Goal: Task Accomplishment & Management: Use online tool/utility

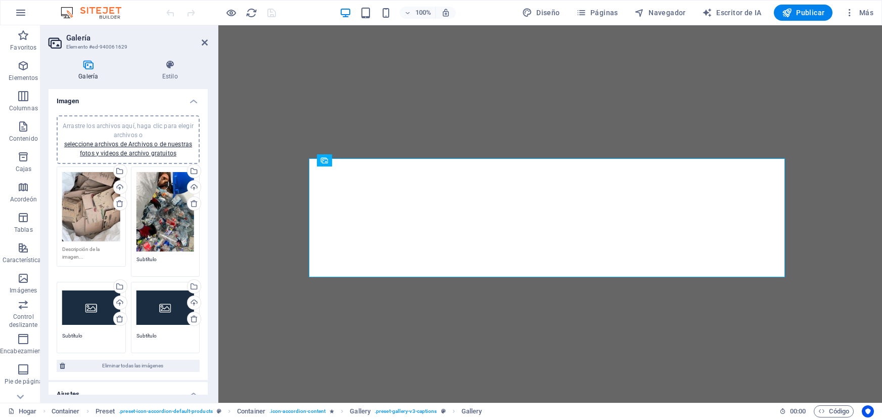
select select "4"
select select "px"
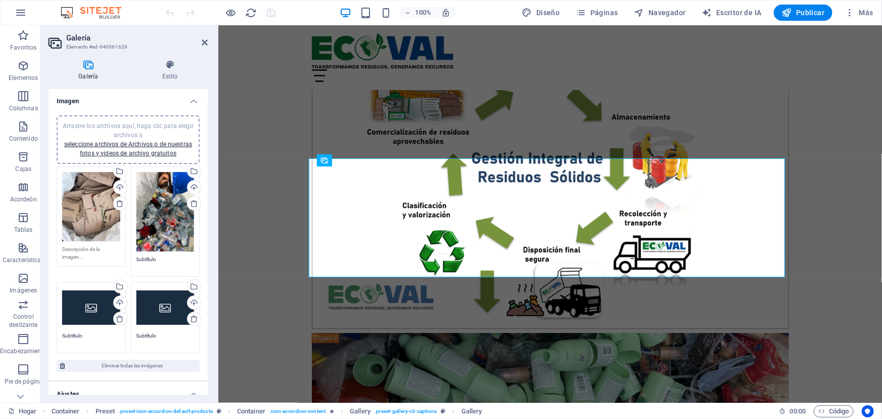
scroll to position [3309, 0]
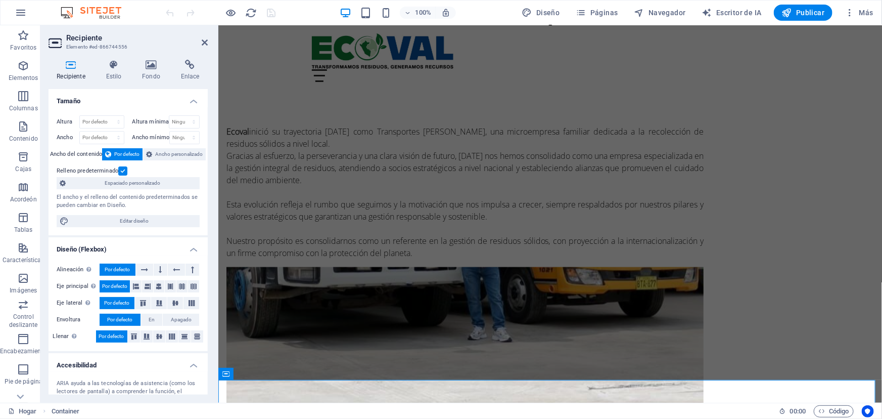
scroll to position [551, 0]
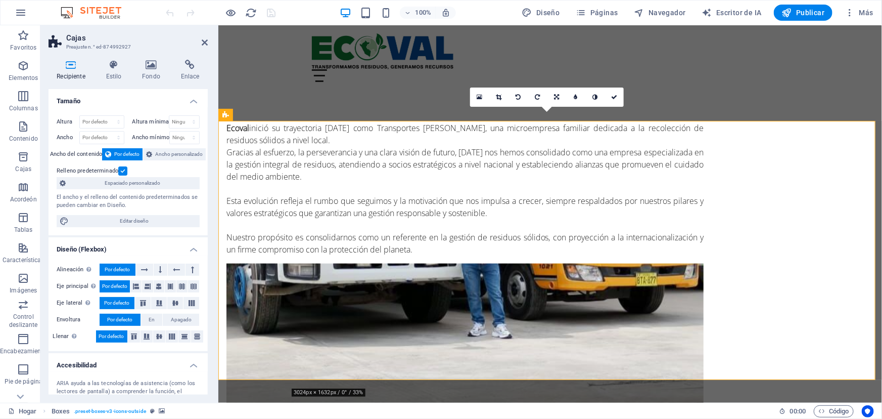
click at [209, 42] on aside "Cajas Preajuste n.° ed-874992927 Recipiente Estilo Fondo Enlace Tamaño Altura P…" at bounding box center [129, 213] width 178 height 377
click at [204, 42] on icon at bounding box center [205, 42] width 6 height 8
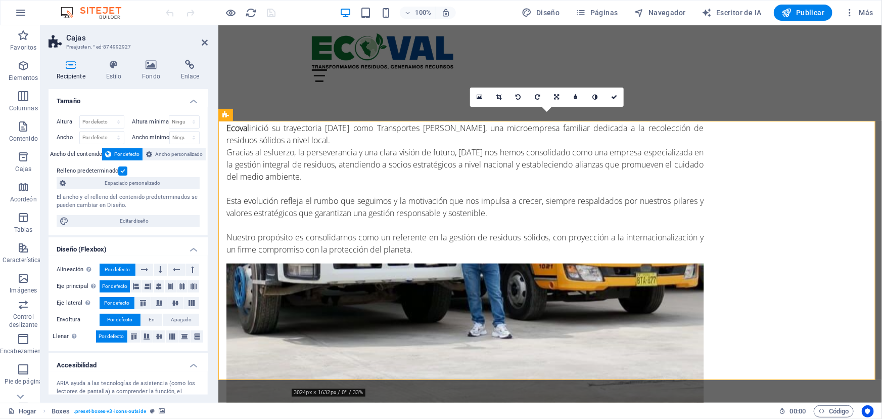
drag, startPoint x: 244, startPoint y: 145, endPoint x: 243, endPoint y: 189, distance: 44.0
click at [160, 69] on icon at bounding box center [151, 65] width 35 height 10
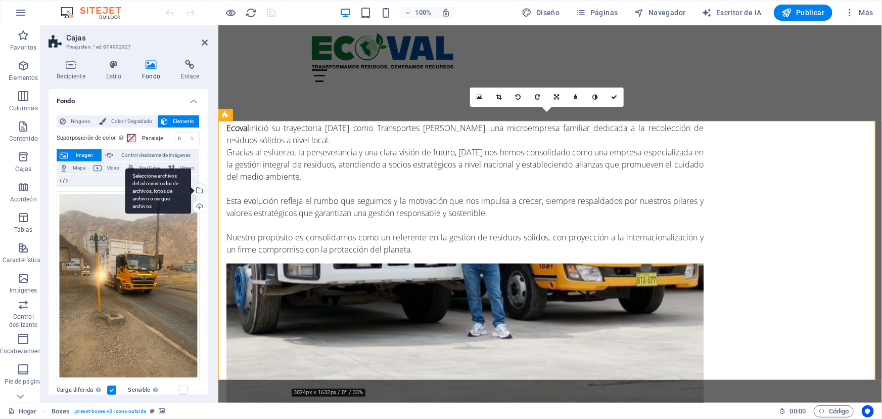
click at [200, 194] on div "Seleccione archivos del administrador de archivos, fotos de archivo o cargue ar…" at bounding box center [198, 191] width 15 height 15
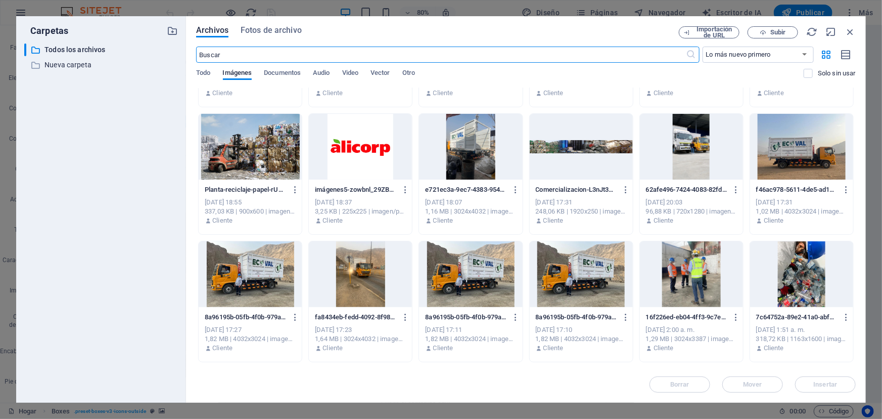
scroll to position [276, 0]
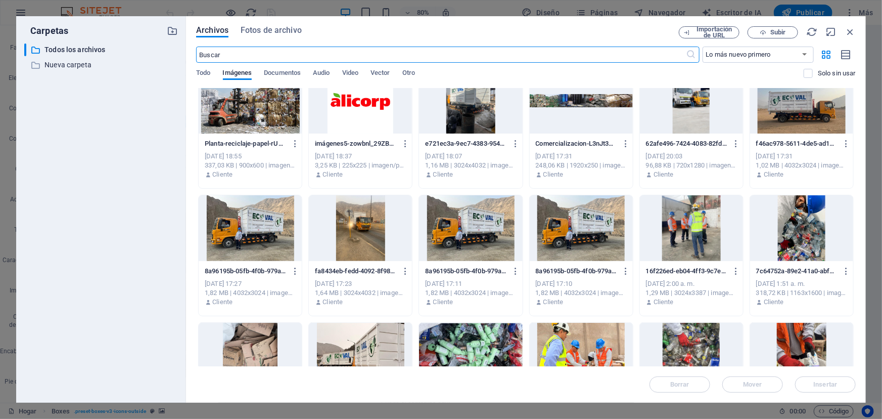
click at [375, 230] on div at bounding box center [360, 228] width 103 height 66
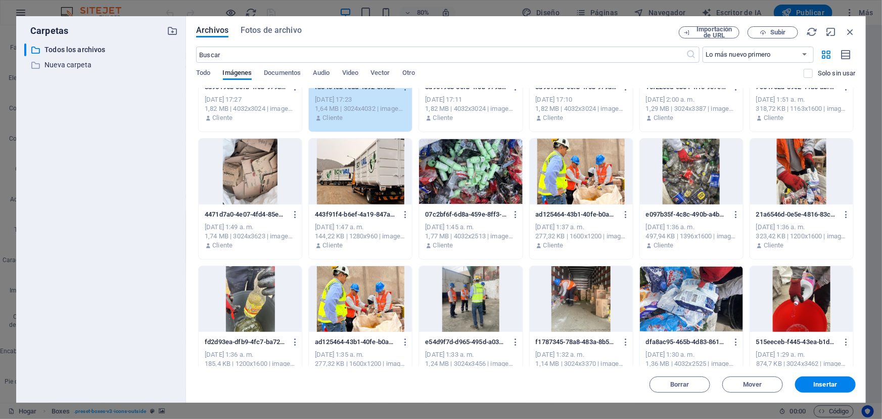
scroll to position [551, 0]
click at [851, 37] on div "Importación de URL Subir" at bounding box center [767, 32] width 177 height 12
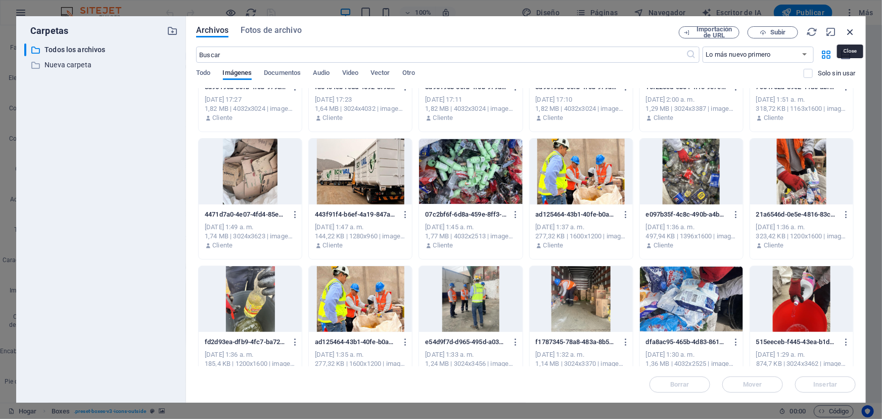
click at [851, 35] on icon "button" at bounding box center [850, 31] width 11 height 11
